Goal: Information Seeking & Learning: Learn about a topic

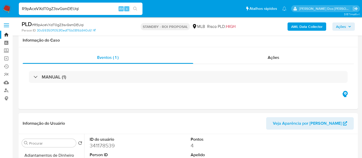
select select "10"
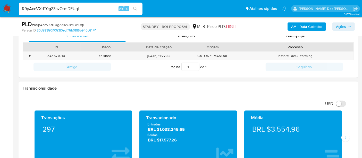
scroll to position [200, 0]
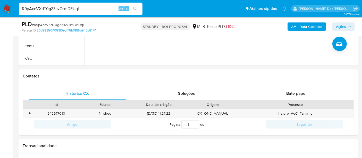
click at [92, 9] on input "R9pAceVXdT0gZ3svGsmDEUqi" at bounding box center [81, 8] width 124 height 7
paste input "8YoHfhkgJ8c9TGRw9iMgHfc2"
type input "8YoHfhkgJ8c9TGRw9iMgHfc2"
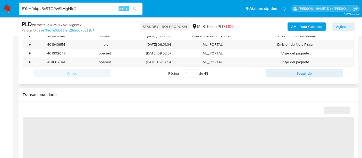
select select "10"
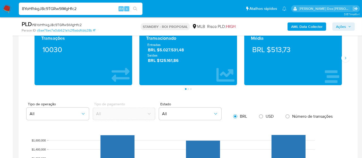
scroll to position [344, 0]
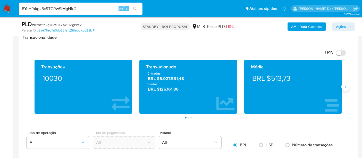
click at [347, 86] on icon "Siguiente" at bounding box center [346, 87] width 4 height 4
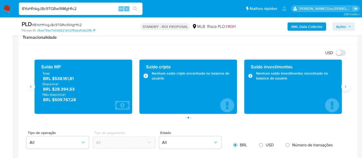
click at [347, 86] on icon "Siguiente" at bounding box center [346, 87] width 4 height 4
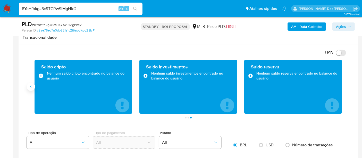
click at [30, 85] on icon "Anterior" at bounding box center [31, 87] width 4 height 4
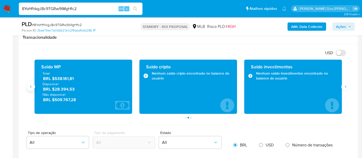
click at [30, 85] on icon "Anterior" at bounding box center [31, 87] width 4 height 4
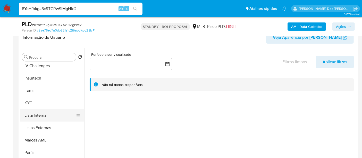
scroll to position [229, 0]
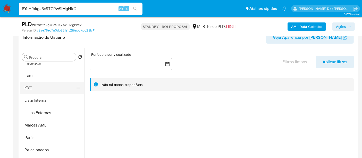
click at [29, 87] on button "KYC" at bounding box center [50, 88] width 60 height 12
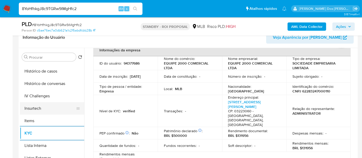
scroll to position [172, 0]
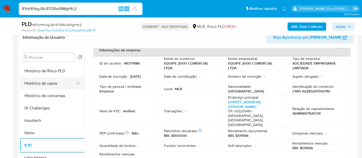
click at [49, 85] on button "Histórico de casos" at bounding box center [50, 83] width 60 height 12
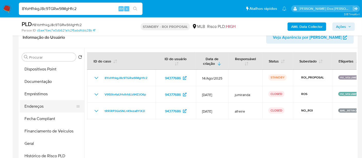
scroll to position [86, 0]
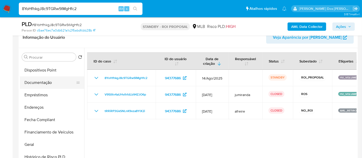
click at [45, 84] on button "Documentação" at bounding box center [50, 82] width 60 height 12
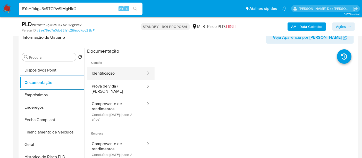
click at [104, 78] on button "Identificação" at bounding box center [116, 73] width 59 height 13
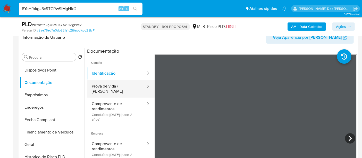
click at [105, 88] on button "Prova de vida / [PERSON_NAME]" at bounding box center [116, 89] width 59 height 18
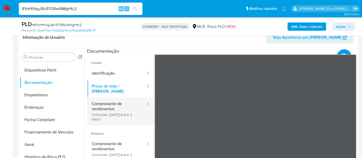
click at [100, 102] on button "Comprovante de rendimentos Concluído: [DATE] (hace 2 años)" at bounding box center [116, 110] width 59 height 27
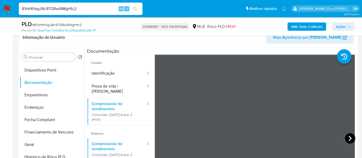
click at [345, 139] on icon at bounding box center [350, 138] width 10 height 10
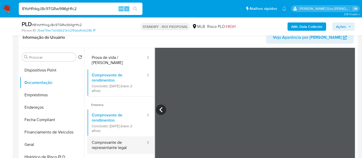
click at [102, 142] on button "Comprovante de representante legal" at bounding box center [116, 145] width 59 height 18
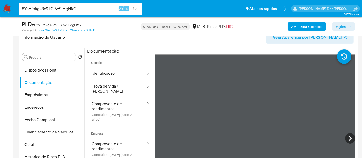
scroll to position [45, 0]
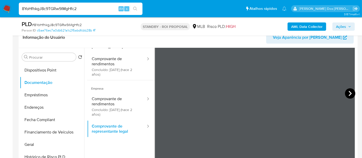
click at [346, 94] on icon at bounding box center [350, 93] width 10 height 10
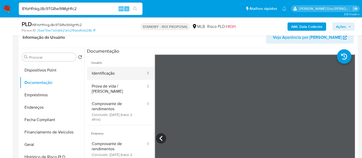
click at [105, 75] on button "Identificação" at bounding box center [116, 73] width 59 height 13
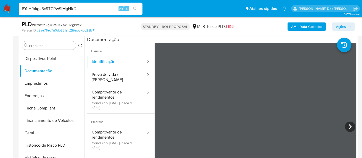
scroll to position [114, 0]
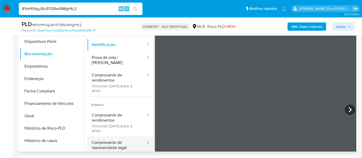
click at [107, 139] on button "Comprovante de representante legal" at bounding box center [116, 145] width 59 height 18
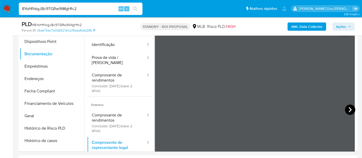
click at [347, 110] on icon at bounding box center [350, 109] width 10 height 10
click at [34, 115] on button "Geral" at bounding box center [50, 116] width 60 height 12
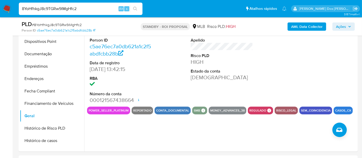
click at [66, 10] on input "8YoHfhkgJ8c9TGRw9iMgHfc2" at bounding box center [81, 8] width 124 height 7
type input "[EMAIL_ADDRESS][DOMAIN_NAME]"
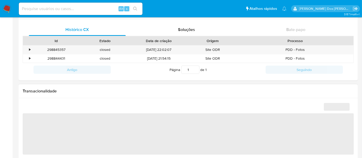
select select "10"
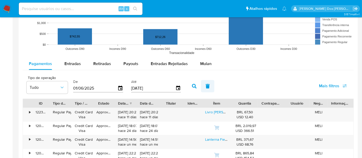
scroll to position [430, 0]
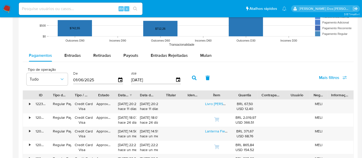
click at [82, 8] on input at bounding box center [81, 8] width 124 height 7
type input "[EMAIL_ADDRESS][DOMAIN_NAME]"
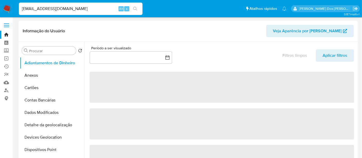
select select "10"
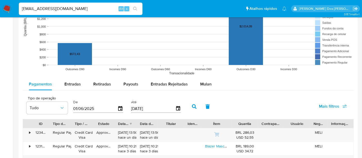
scroll to position [430, 0]
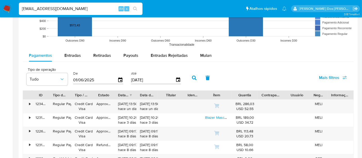
click at [76, 9] on input "[EMAIL_ADDRESS][DOMAIN_NAME]" at bounding box center [81, 8] width 124 height 7
click at [75, 9] on input "[EMAIL_ADDRESS][DOMAIN_NAME]" at bounding box center [81, 8] width 124 height 7
click at [75, 10] on input "[EMAIL_ADDRESS][DOMAIN_NAME]" at bounding box center [81, 8] width 124 height 7
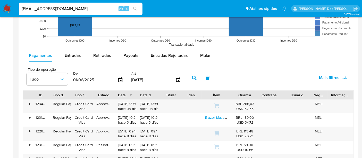
paste input "jE5Pi8Yn6asOaHul1RWc2ZK6"
type input "jE5Pi8Yn6asOaHul1RWc2ZK6"
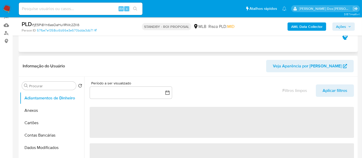
select select "10"
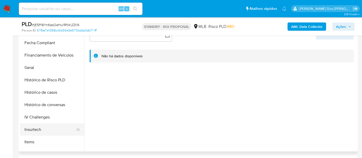
scroll to position [143, 0]
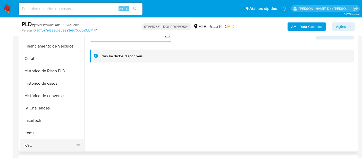
click at [26, 144] on button "KYC" at bounding box center [50, 145] width 60 height 12
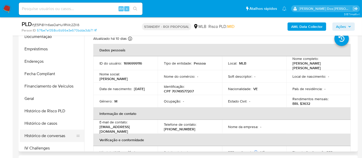
scroll to position [114, 0]
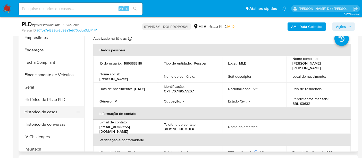
click at [40, 112] on button "Histórico de casos" at bounding box center [50, 112] width 60 height 12
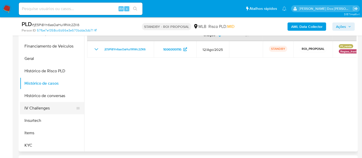
scroll to position [57, 0]
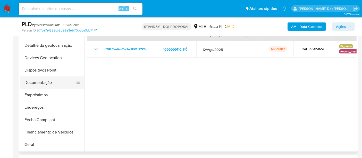
click at [43, 83] on button "Documentação" at bounding box center [50, 82] width 60 height 12
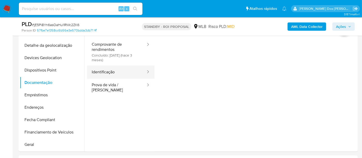
click at [105, 72] on button "Identificação" at bounding box center [116, 71] width 59 height 13
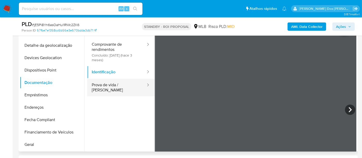
click at [110, 86] on button "Prova de vida / [PERSON_NAME]" at bounding box center [116, 88] width 59 height 18
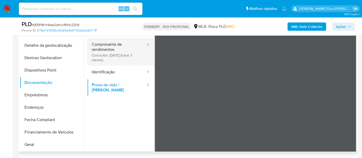
click at [110, 51] on button "Comprovante de rendimentos Concluído: [DATE] (hace 3 meses)" at bounding box center [116, 51] width 59 height 27
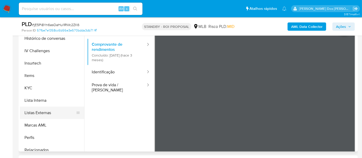
scroll to position [229, 0]
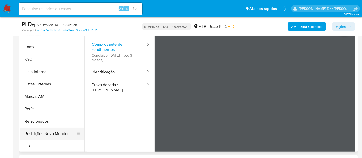
click at [46, 130] on button "Restrições Novo Mundo" at bounding box center [50, 133] width 60 height 12
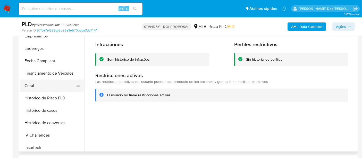
scroll to position [114, 0]
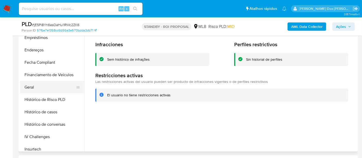
click at [33, 85] on button "Geral" at bounding box center [50, 87] width 60 height 12
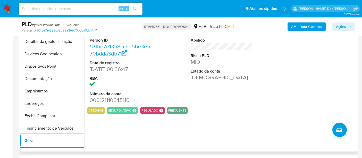
scroll to position [29, 0]
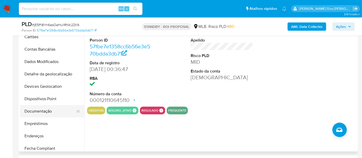
click at [37, 110] on button "Documentação" at bounding box center [50, 111] width 60 height 12
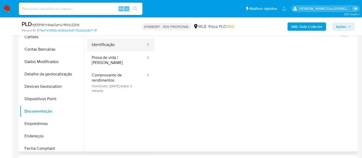
click at [104, 46] on button "Identificação" at bounding box center [116, 44] width 59 height 13
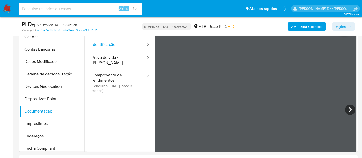
click at [61, 8] on input at bounding box center [81, 8] width 124 height 7
paste input "UJa1cqqo2ktoXK6qTXhcdaGR"
type input "UJa1cqqo2ktoXK6qTXhcdaGR"
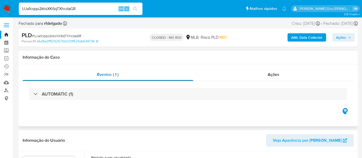
select select "10"
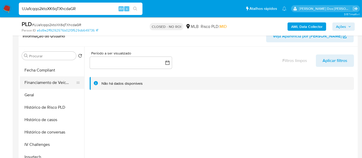
scroll to position [143, 0]
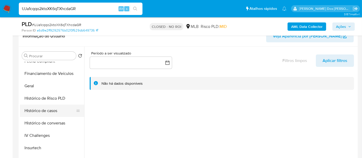
click at [45, 111] on button "Histórico de casos" at bounding box center [50, 110] width 60 height 12
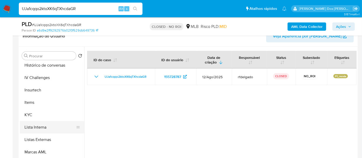
scroll to position [229, 0]
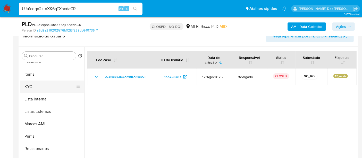
click at [28, 87] on button "KYC" at bounding box center [50, 86] width 60 height 12
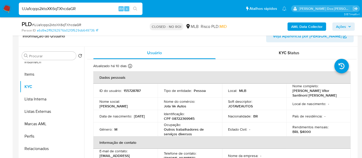
click at [88, 11] on input "UJa1cqqo2ktoXK6qTXhcdaGR" at bounding box center [81, 8] width 124 height 7
paste input "6D9owvRKNA7QtHiKmXXBHrFk"
type input "6D9owvRKNA7QtHiKmXXBHrFk"
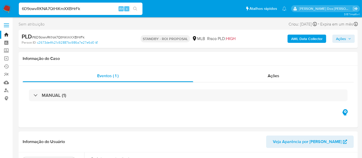
select select "10"
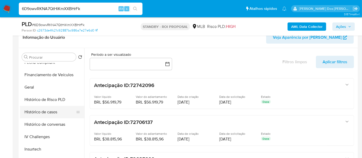
scroll to position [172, 0]
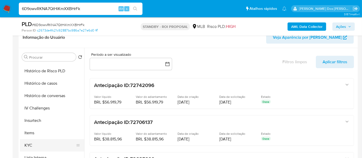
click at [29, 143] on button "KYC" at bounding box center [50, 145] width 60 height 12
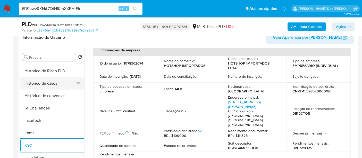
scroll to position [143, 0]
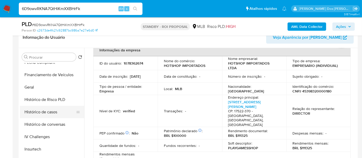
click at [49, 113] on button "Histórico de casos" at bounding box center [50, 112] width 60 height 12
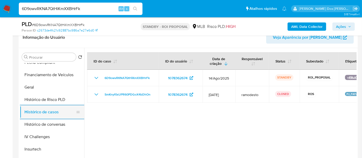
scroll to position [86, 0]
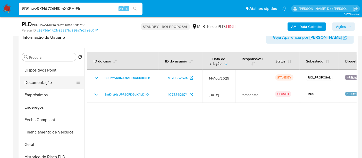
click at [46, 82] on button "Documentação" at bounding box center [50, 82] width 60 height 12
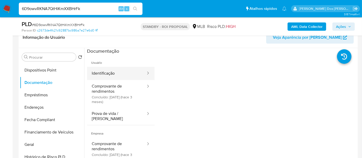
click at [104, 74] on button "Identificação" at bounding box center [116, 73] width 59 height 13
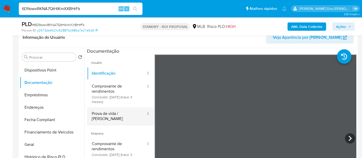
click at [124, 114] on button "Prova de vida / [PERSON_NAME]" at bounding box center [116, 116] width 59 height 18
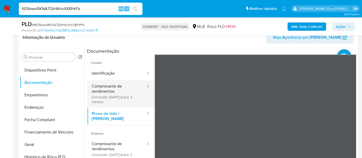
click at [106, 89] on button "Comprovante de rendimentos Concluído: [DATE] (hace 3 meses)" at bounding box center [116, 93] width 59 height 27
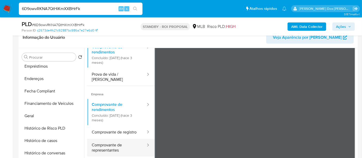
scroll to position [45, 0]
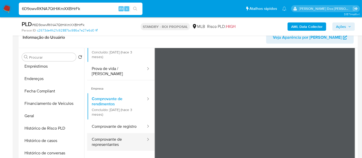
click at [103, 139] on button "Comprovante de representantes" at bounding box center [116, 142] width 59 height 18
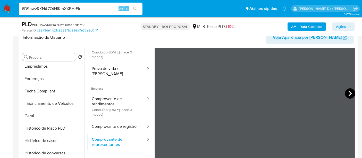
click at [349, 89] on icon at bounding box center [350, 93] width 10 height 10
click at [352, 91] on icon at bounding box center [350, 93] width 10 height 10
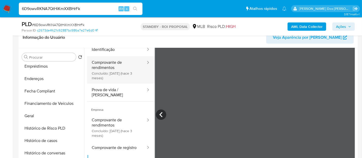
scroll to position [0, 0]
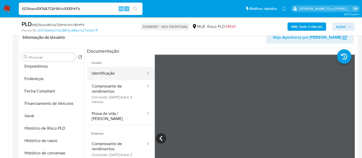
click at [103, 76] on button "Identificação" at bounding box center [116, 73] width 59 height 13
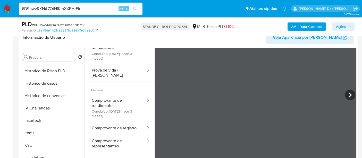
scroll to position [229, 0]
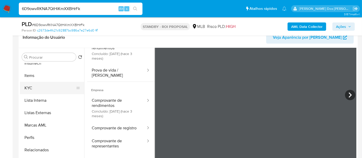
click at [24, 88] on button "KYC" at bounding box center [50, 88] width 60 height 12
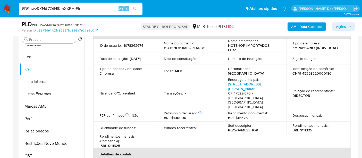
scroll to position [172, 0]
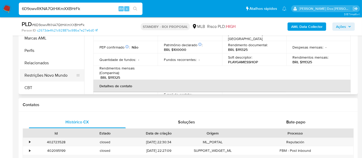
click at [49, 74] on button "Restrições Novo Mundo" at bounding box center [50, 75] width 60 height 12
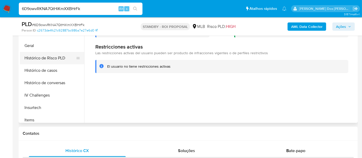
scroll to position [87, 0]
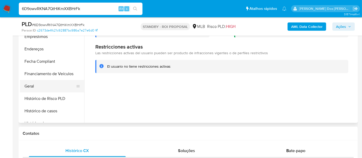
click at [30, 86] on button "Geral" at bounding box center [50, 86] width 60 height 12
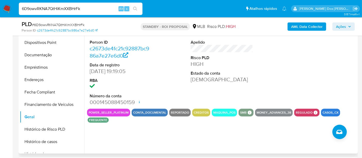
scroll to position [86, 0]
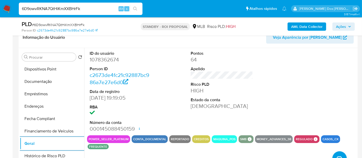
click at [88, 5] on input "6D9owvRKNA7QtHiKmXXBHrFk" at bounding box center [81, 8] width 124 height 7
paste input "hhys4wZJetpGqTvQJpTiJsdO"
type input "hhys4wZJetpGqTvQJpTiJsdO"
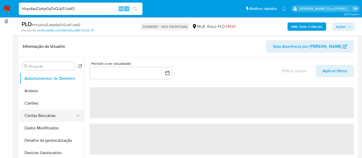
scroll to position [86, 0]
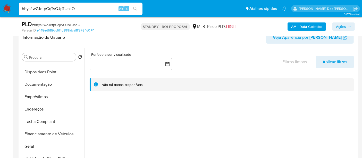
select select "10"
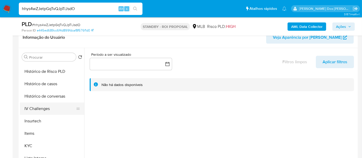
scroll to position [172, 0]
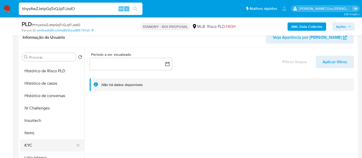
click at [29, 143] on button "KYC" at bounding box center [50, 145] width 60 height 12
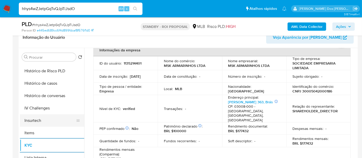
scroll to position [143, 0]
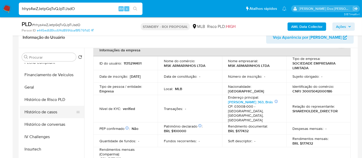
click at [52, 112] on button "Histórico de casos" at bounding box center [50, 112] width 60 height 12
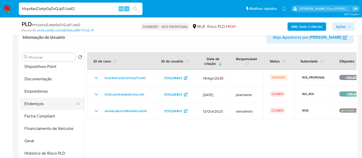
scroll to position [86, 0]
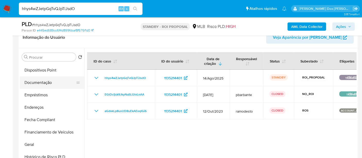
click at [44, 84] on button "Documentação" at bounding box center [50, 82] width 60 height 12
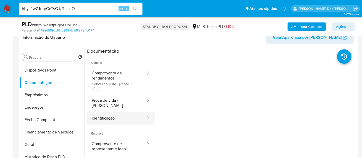
click at [102, 115] on button "Identificação" at bounding box center [116, 118] width 59 height 13
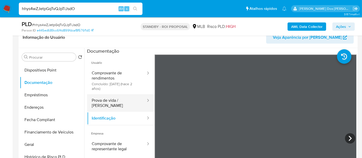
click at [119, 97] on button "Prova de vida / [PERSON_NAME]" at bounding box center [116, 103] width 59 height 18
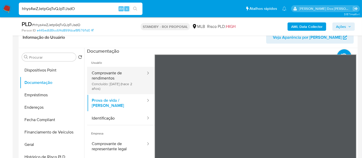
click at [106, 78] on button "Comprovante de rendimentos Concluído: [DATE] (hace 2 años)" at bounding box center [116, 80] width 59 height 27
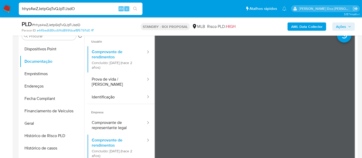
scroll to position [114, 0]
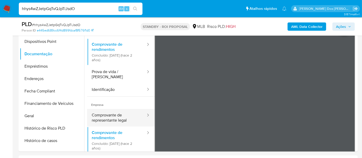
click at [114, 113] on button "Comprovante de representante legal" at bounding box center [116, 118] width 59 height 18
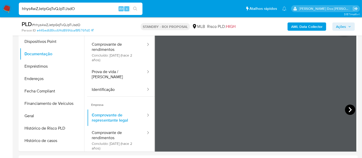
click at [348, 109] on icon at bounding box center [350, 109] width 10 height 10
click at [349, 109] on icon at bounding box center [350, 109] width 3 height 5
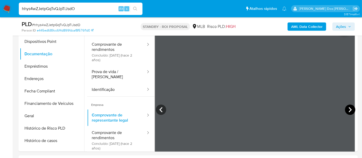
click at [347, 108] on icon at bounding box center [350, 109] width 10 height 10
click at [346, 109] on icon at bounding box center [350, 109] width 10 height 10
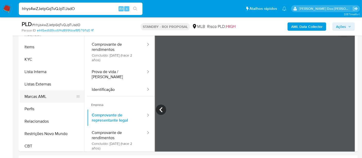
scroll to position [230, 0]
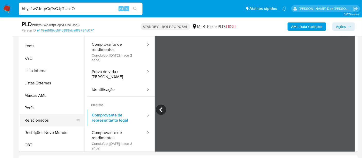
drag, startPoint x: 48, startPoint y: 132, endPoint x: 82, endPoint y: 122, distance: 35.0
click at [48, 131] on button "Restrições Novo Mundo" at bounding box center [52, 132] width 64 height 12
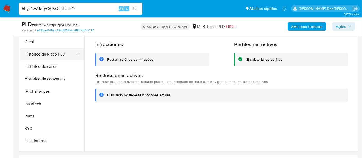
scroll to position [115, 0]
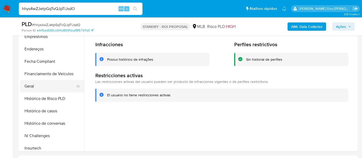
click at [34, 86] on button "Geral" at bounding box center [50, 86] width 60 height 12
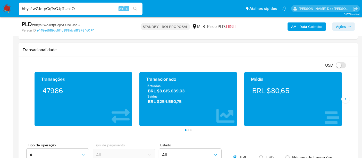
scroll to position [487, 0]
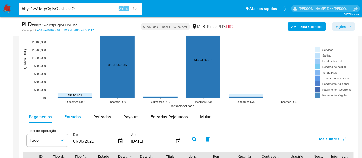
click at [72, 117] on span "Entradas" at bounding box center [72, 117] width 16 height 6
select select "10"
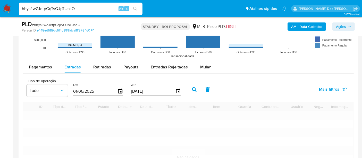
scroll to position [573, 0]
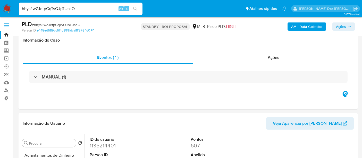
select select "10"
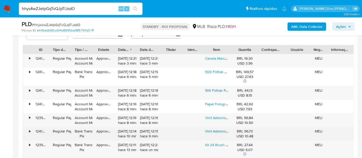
scroll to position [601, 0]
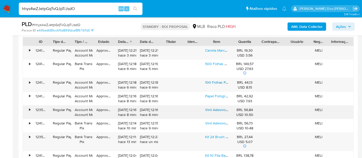
click at [215, 108] on link "Vinil Adesivo [PERSON_NAME] A4 Prova Dágua 50 Folhas P/ Jato Tinta" at bounding box center [261, 109] width 113 height 5
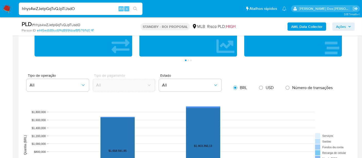
scroll to position [344, 0]
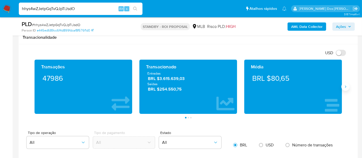
click at [345, 87] on icon "Siguiente" at bounding box center [346, 87] width 4 height 4
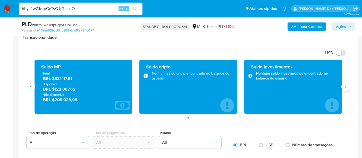
click at [344, 88] on button "Siguiente" at bounding box center [346, 86] width 8 height 8
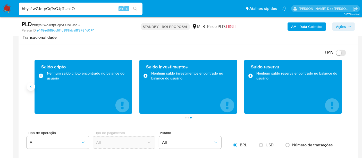
click at [31, 88] on button "Anterior" at bounding box center [31, 86] width 8 height 8
